Goal: Check status: Check status

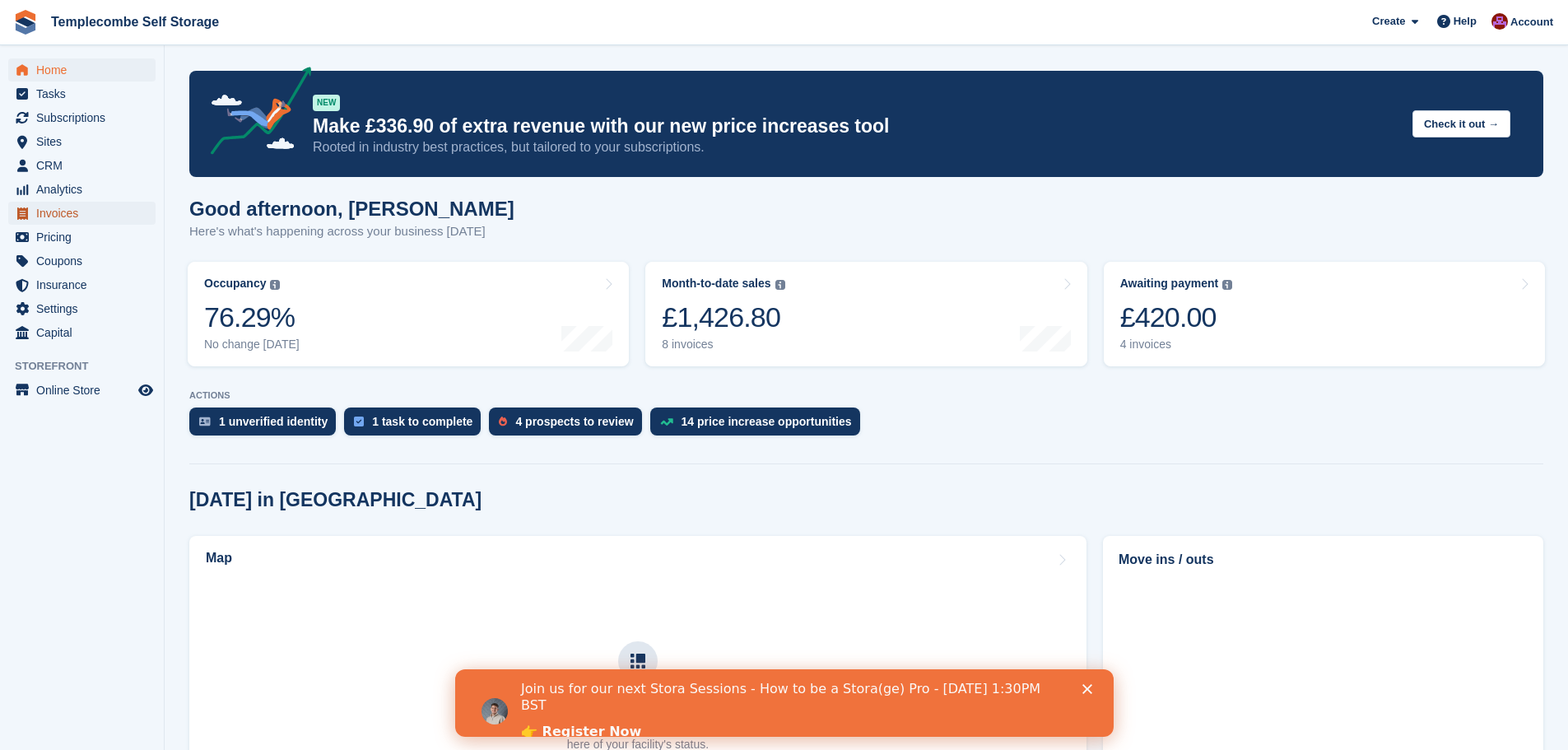
click at [48, 214] on span "Invoices" at bounding box center [85, 213] width 99 height 23
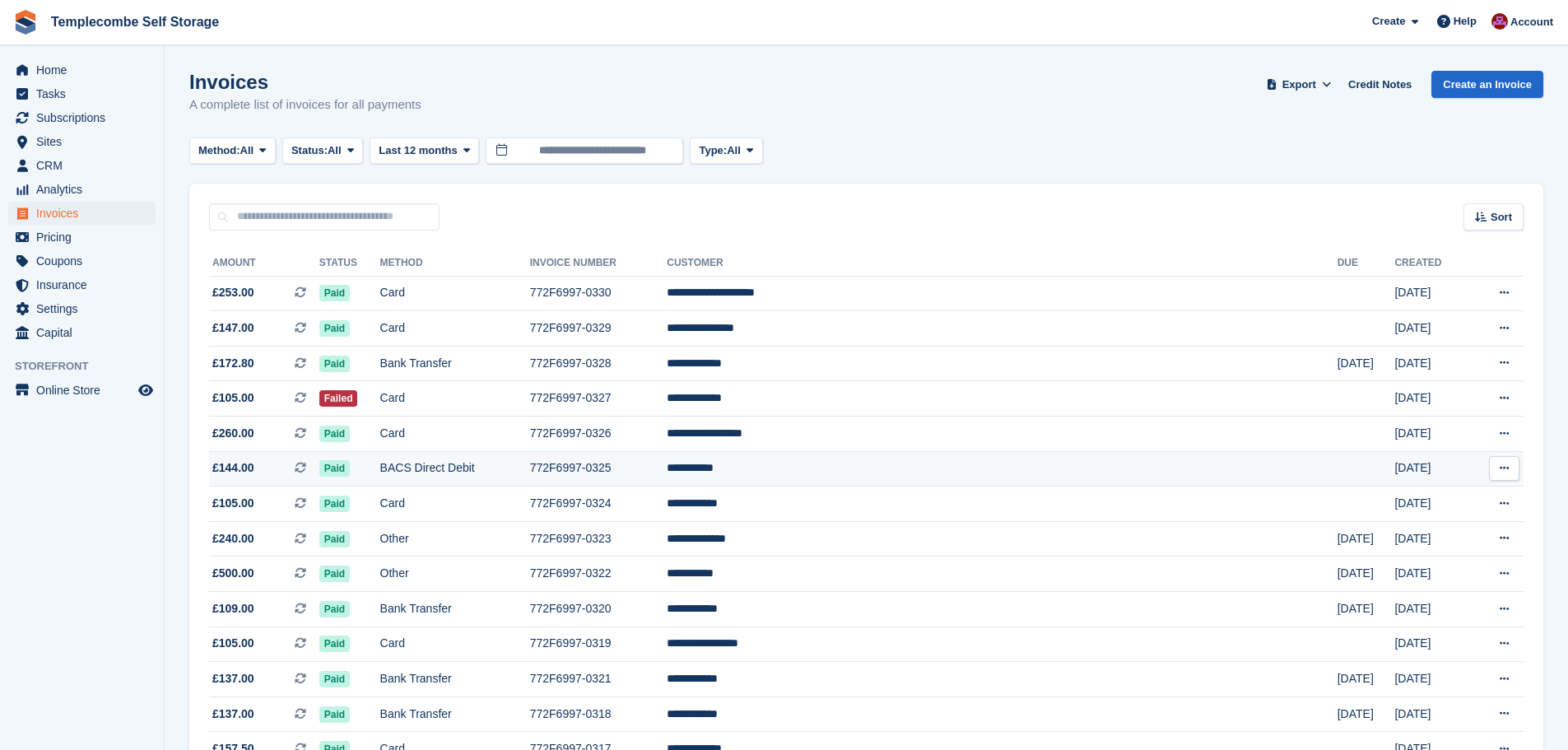
click at [484, 460] on td "BACS Direct Debit" at bounding box center [454, 469] width 150 height 36
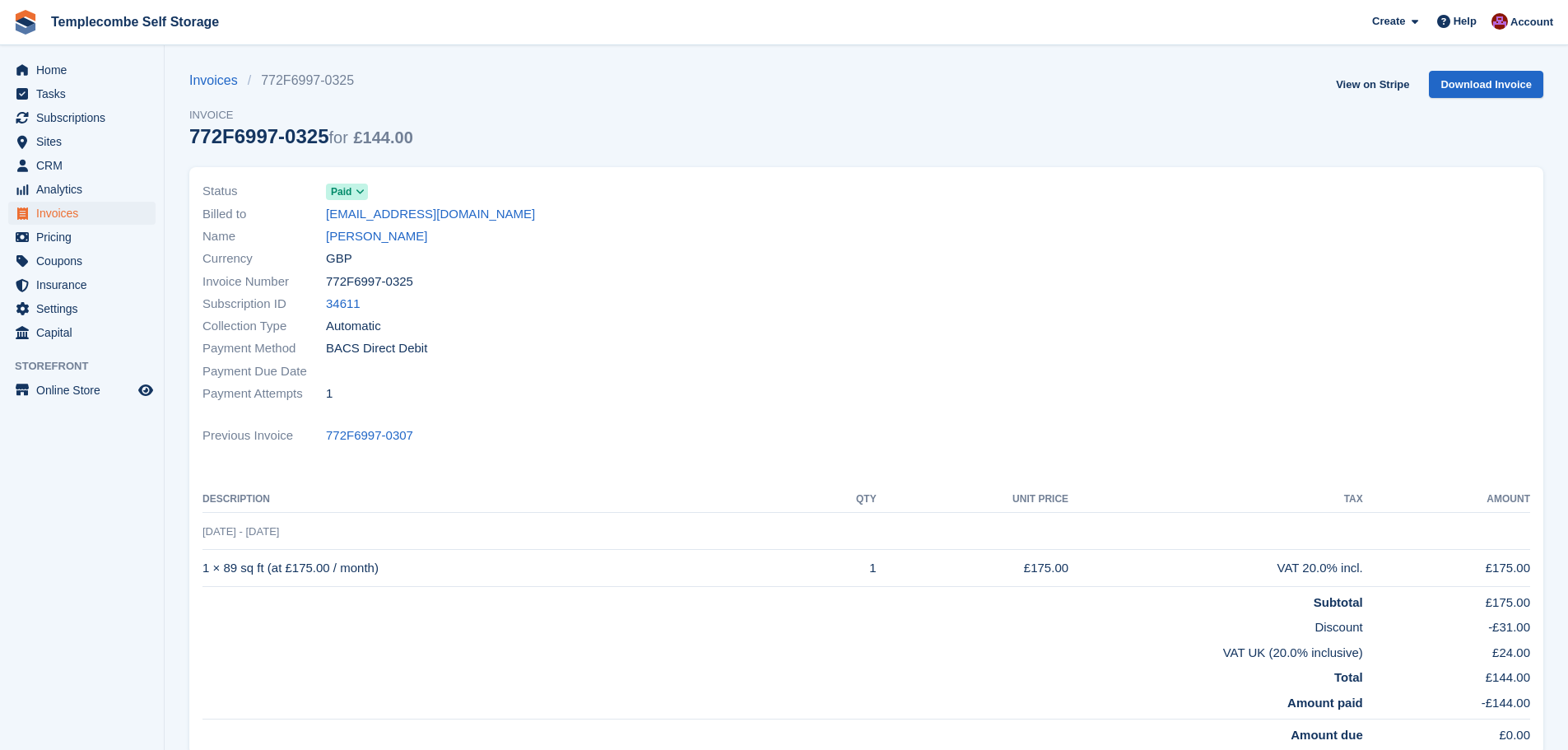
drag, startPoint x: 326, startPoint y: 137, endPoint x: 173, endPoint y: 136, distance: 153.0
click at [173, 136] on section "Invoices 772F6997-0325 Invoice 772F6997-0325 for £144.00 View on Stripe Downloa…" at bounding box center [867, 492] width 1403 height 985
copy div "772F6997-0325"
click at [69, 213] on span "Invoices" at bounding box center [85, 213] width 99 height 23
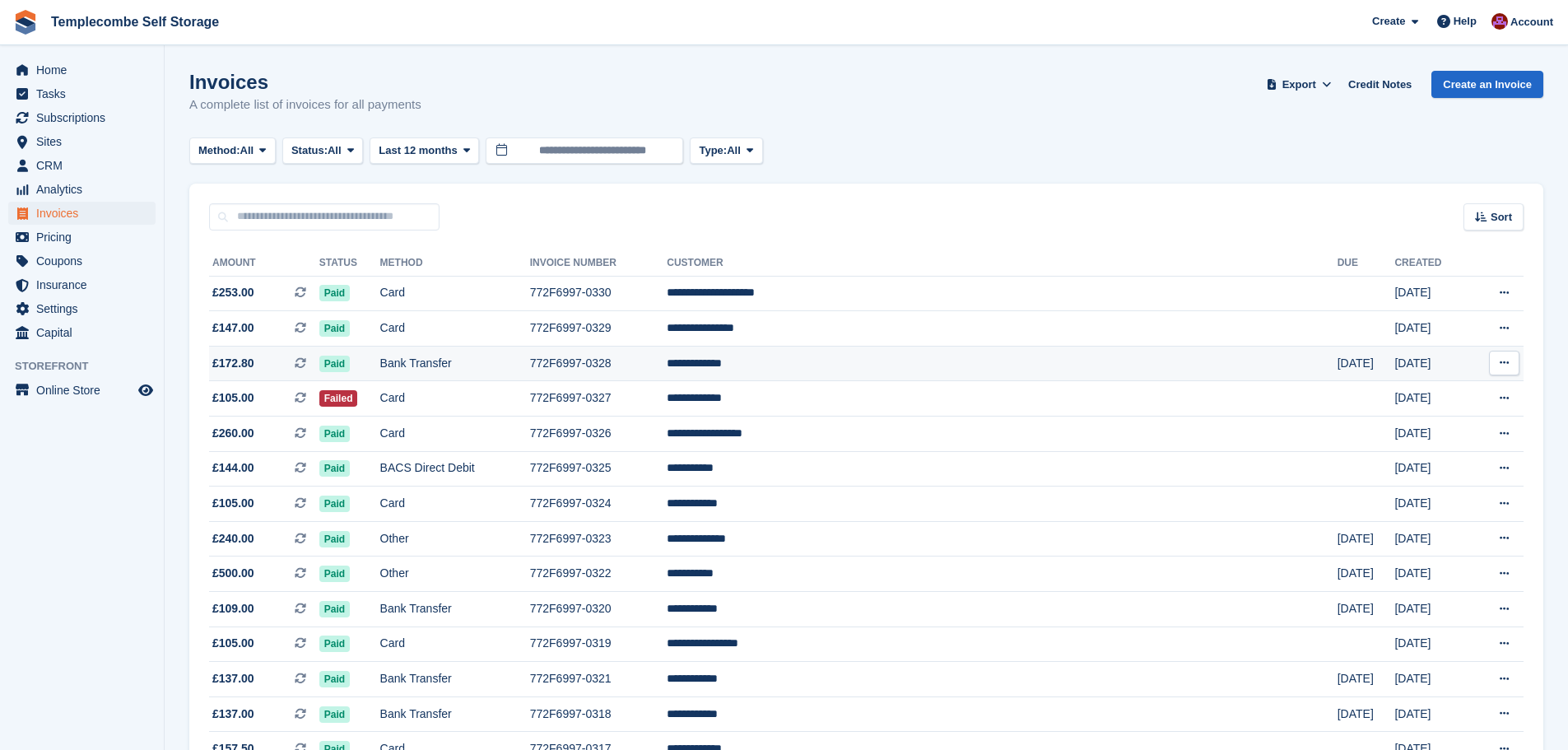
click at [668, 368] on td "772F6997-0328" at bounding box center [599, 364] width 138 height 36
click at [886, 535] on td "**********" at bounding box center [1001, 539] width 669 height 36
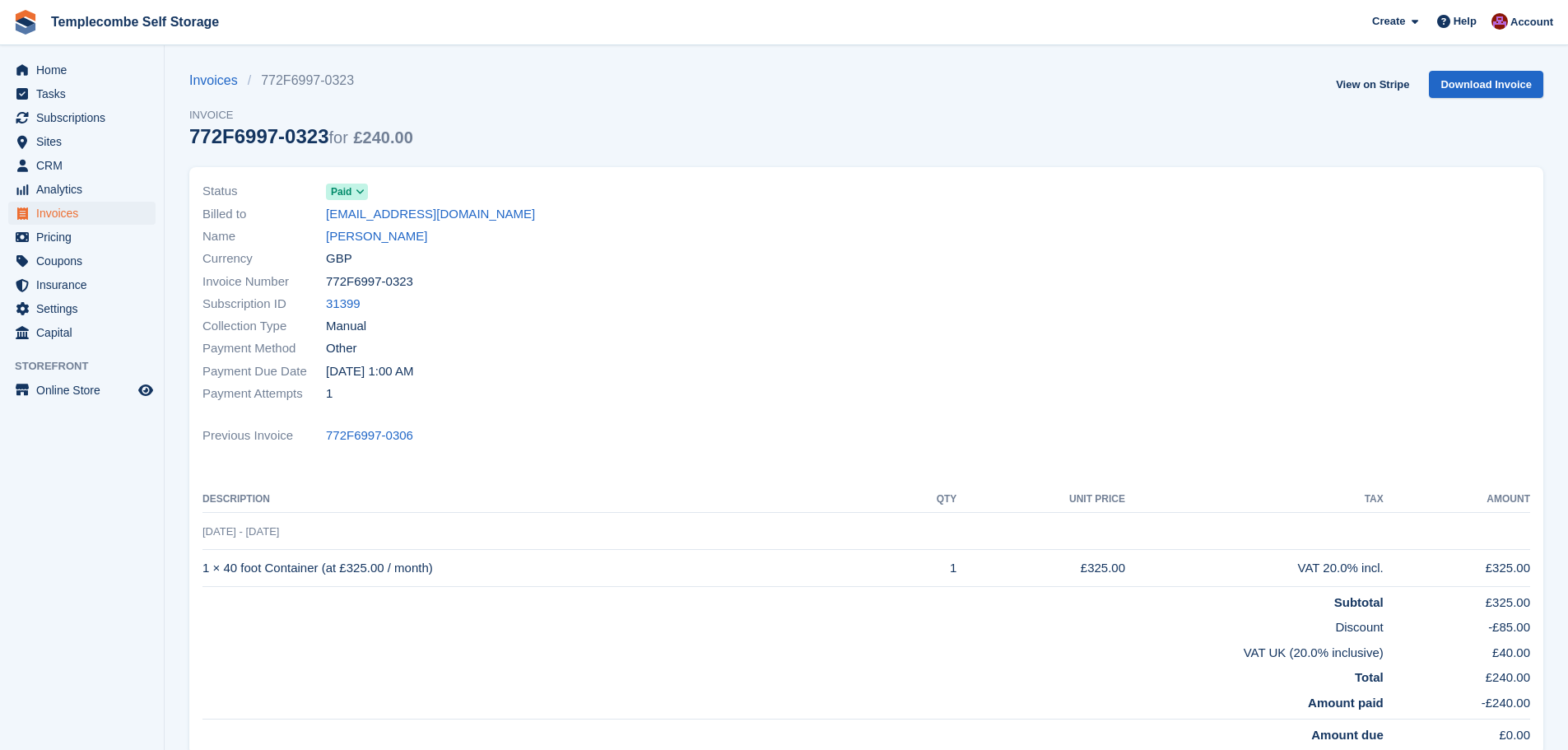
scroll to position [82, 0]
